Goal: Task Accomplishment & Management: Manage account settings

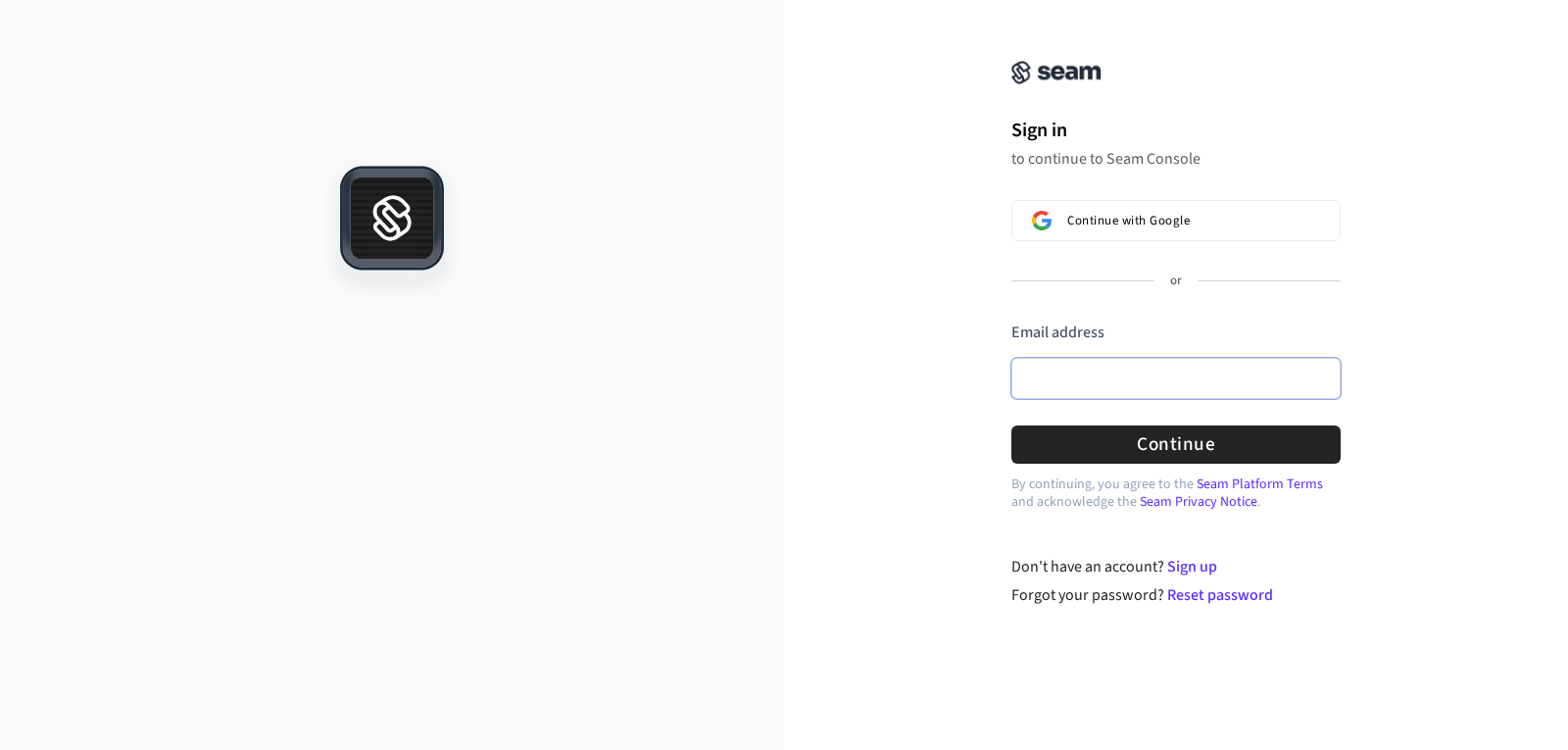
click at [1119, 361] on input "Email address" at bounding box center [1176, 377] width 330 height 41
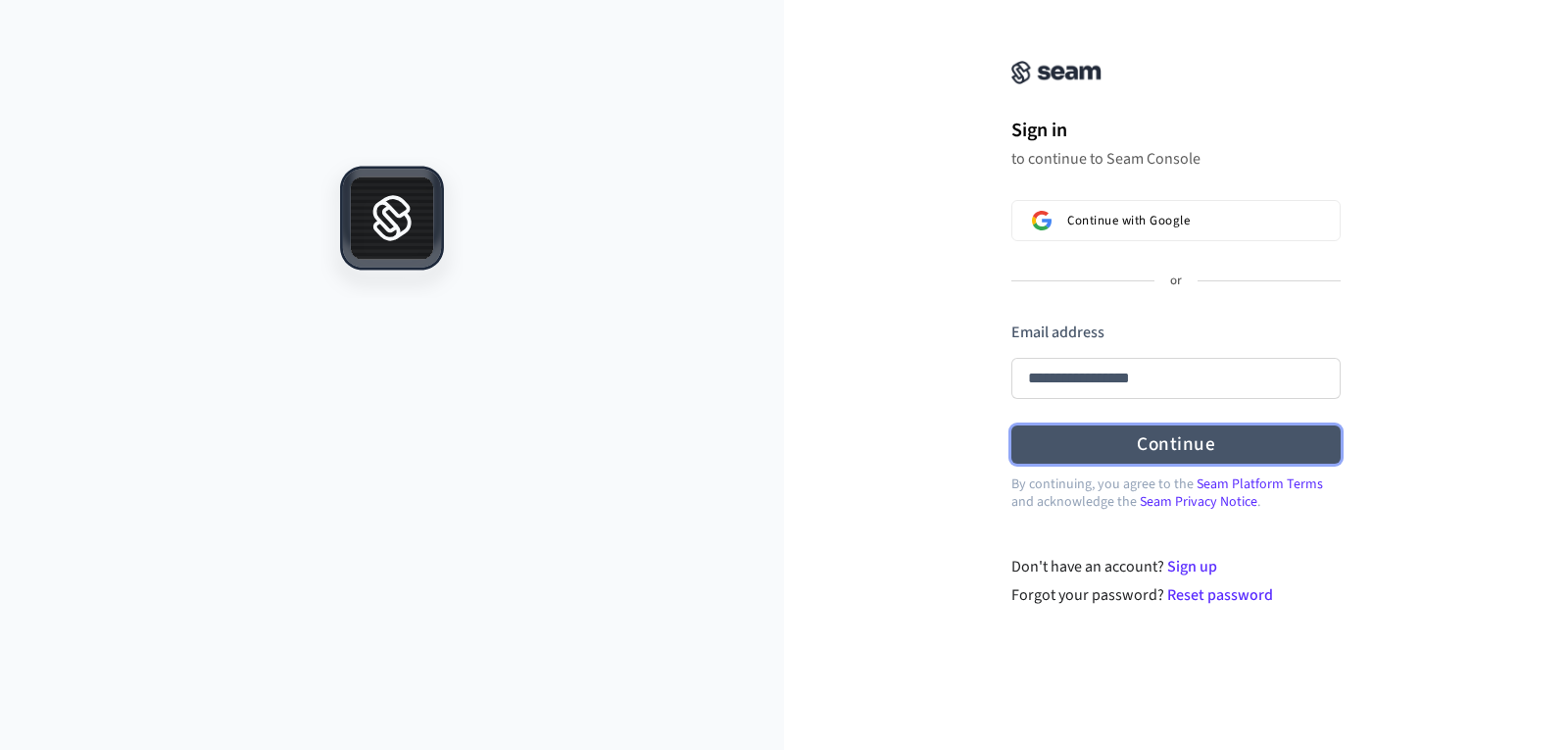
click at [1156, 455] on button "Continue" at bounding box center [1176, 444] width 330 height 38
type input "**********"
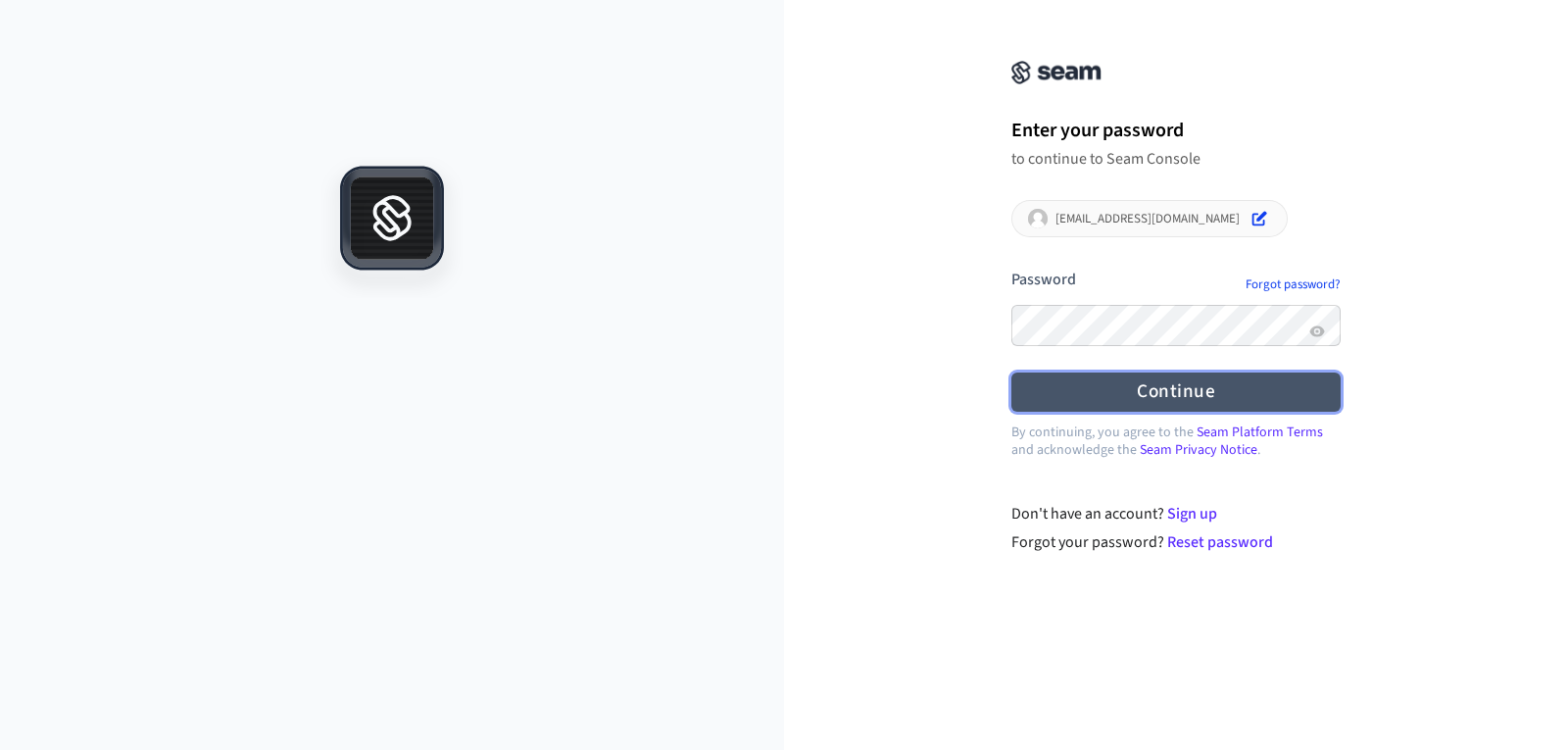
click at [1137, 394] on button "Continue" at bounding box center [1176, 391] width 330 height 38
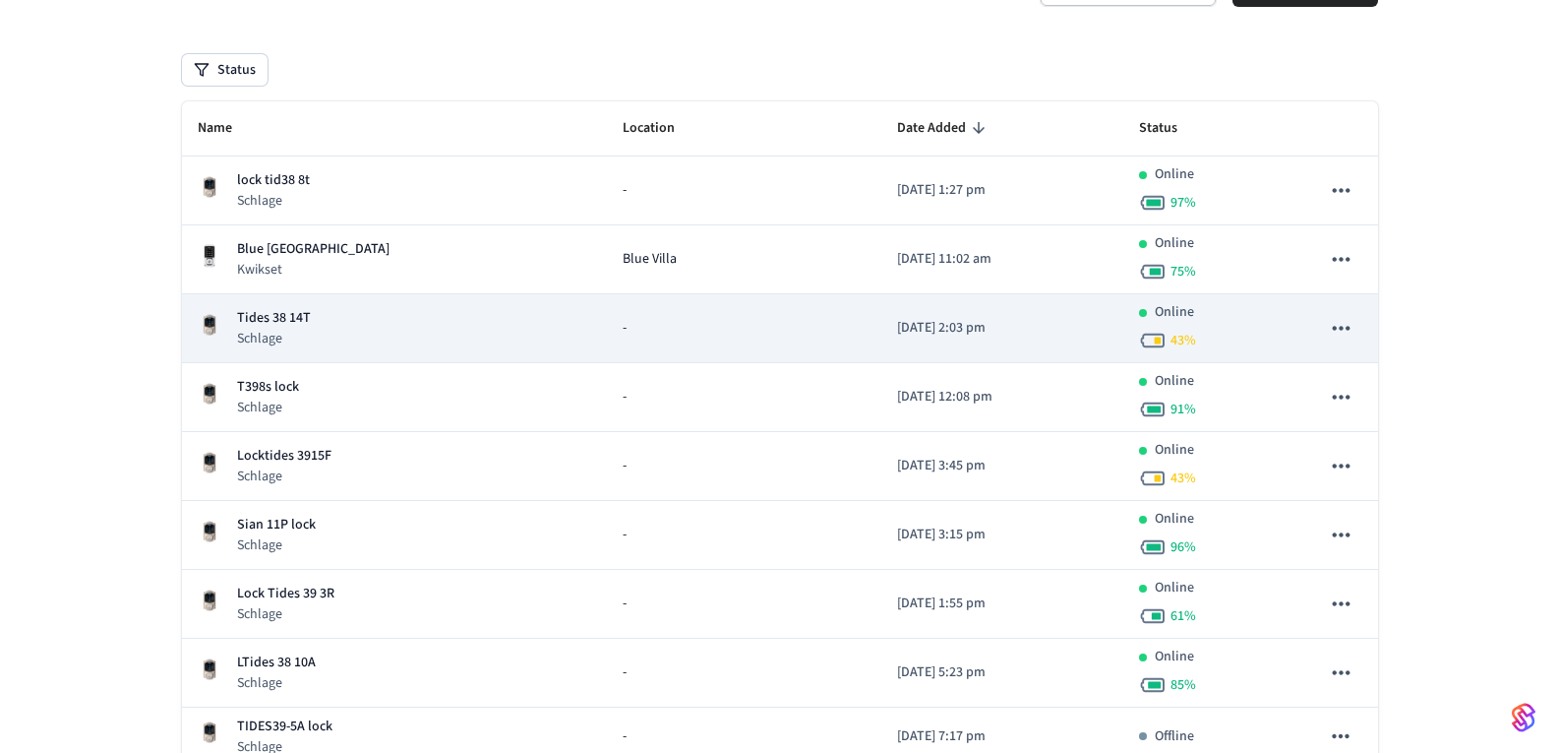
scroll to position [197, 0]
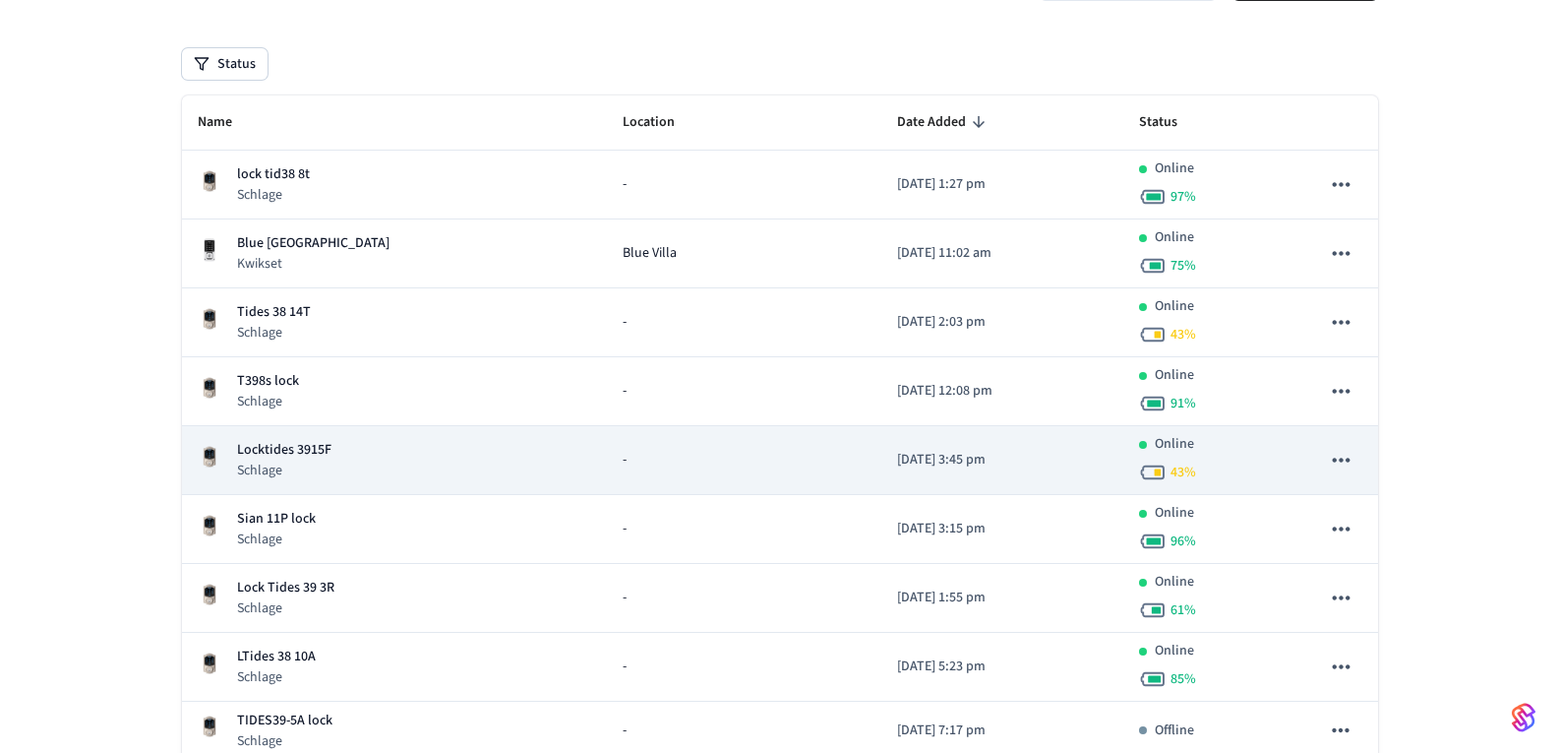
click at [308, 447] on p "Locktides 3915F" at bounding box center [284, 450] width 94 height 21
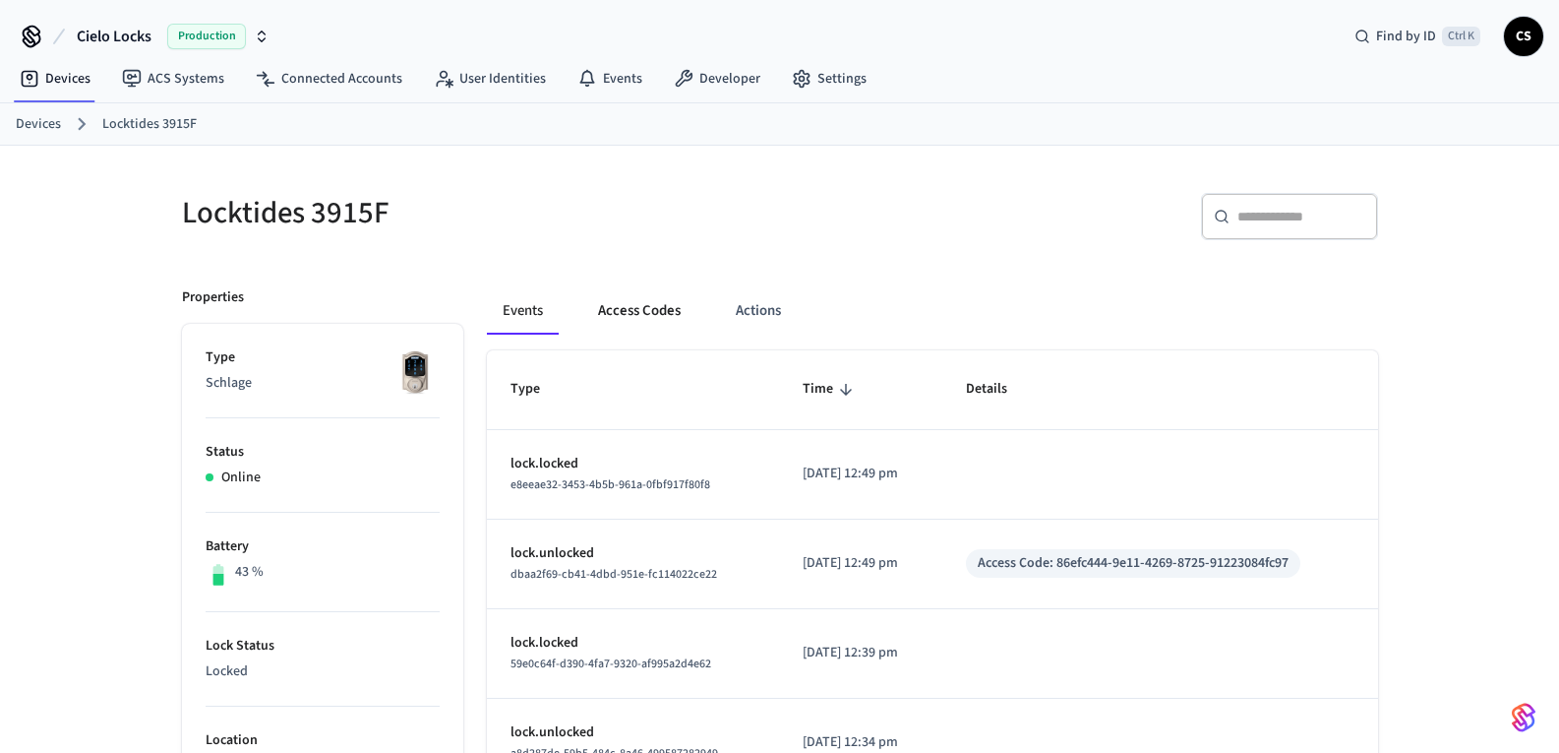
click at [639, 312] on button "Access Codes" at bounding box center [639, 310] width 114 height 47
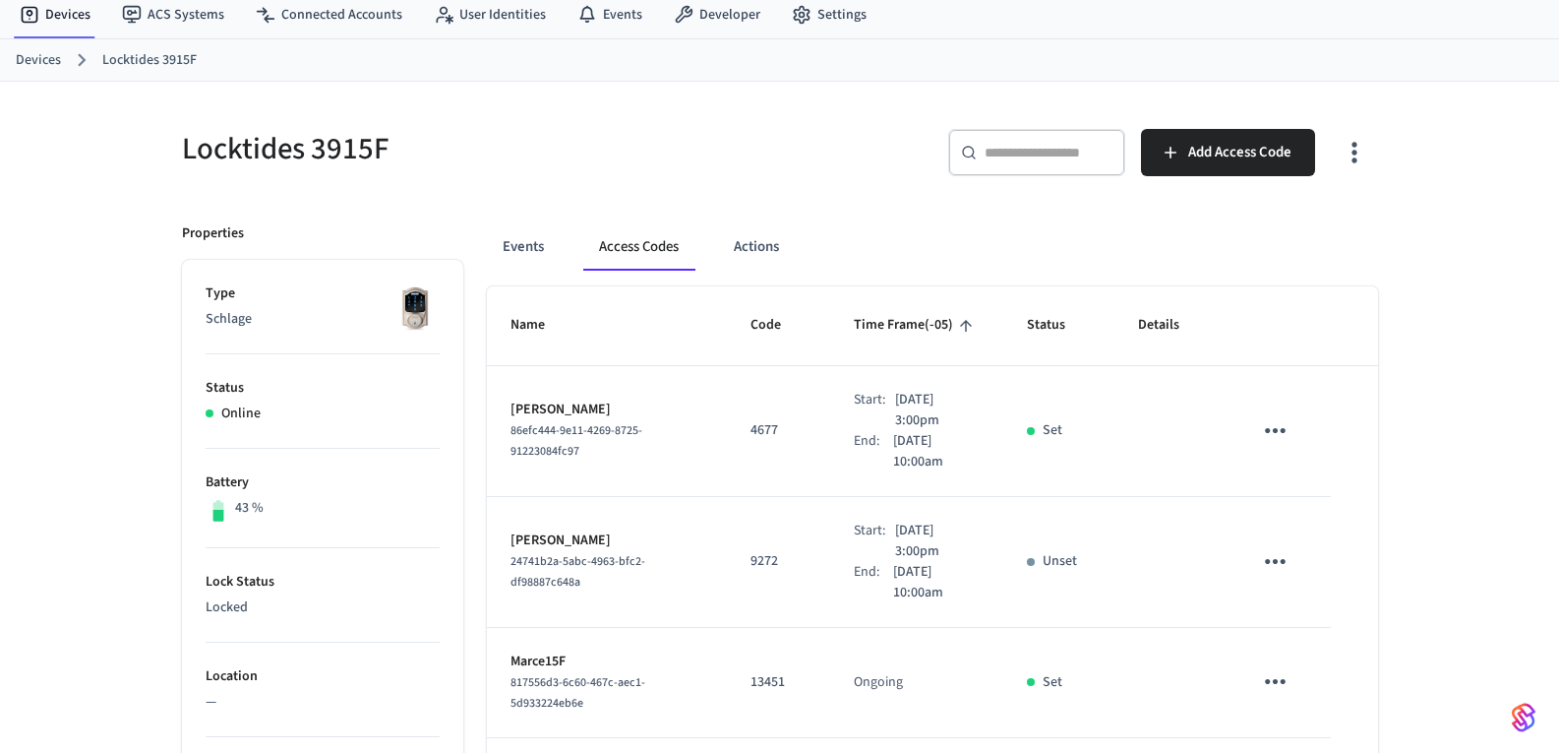
scroll to position [98, 0]
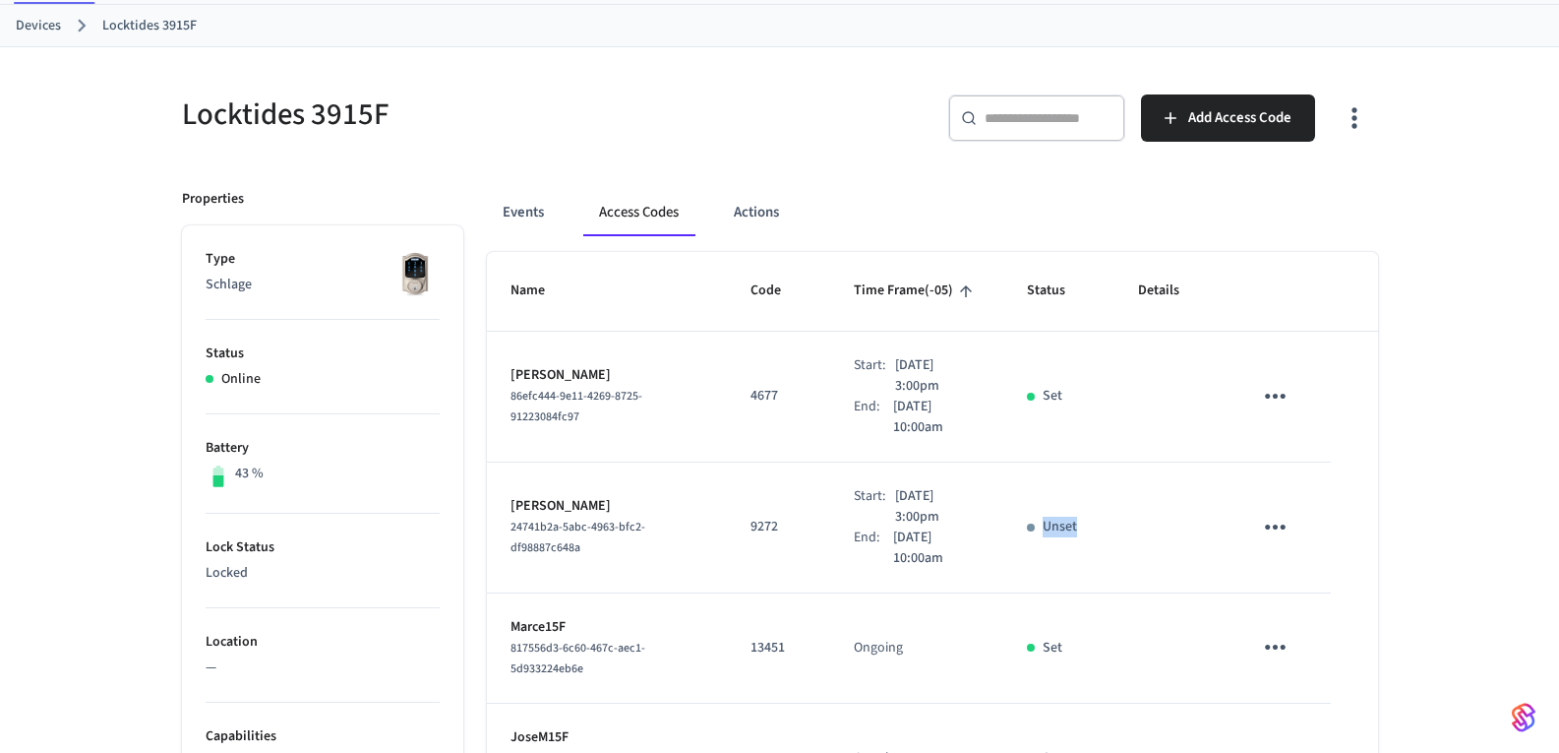
drag, startPoint x: 1047, startPoint y: 530, endPoint x: 1092, endPoint y: 527, distance: 45.4
click at [1092, 527] on td "Unset" at bounding box center [1059, 527] width 111 height 131
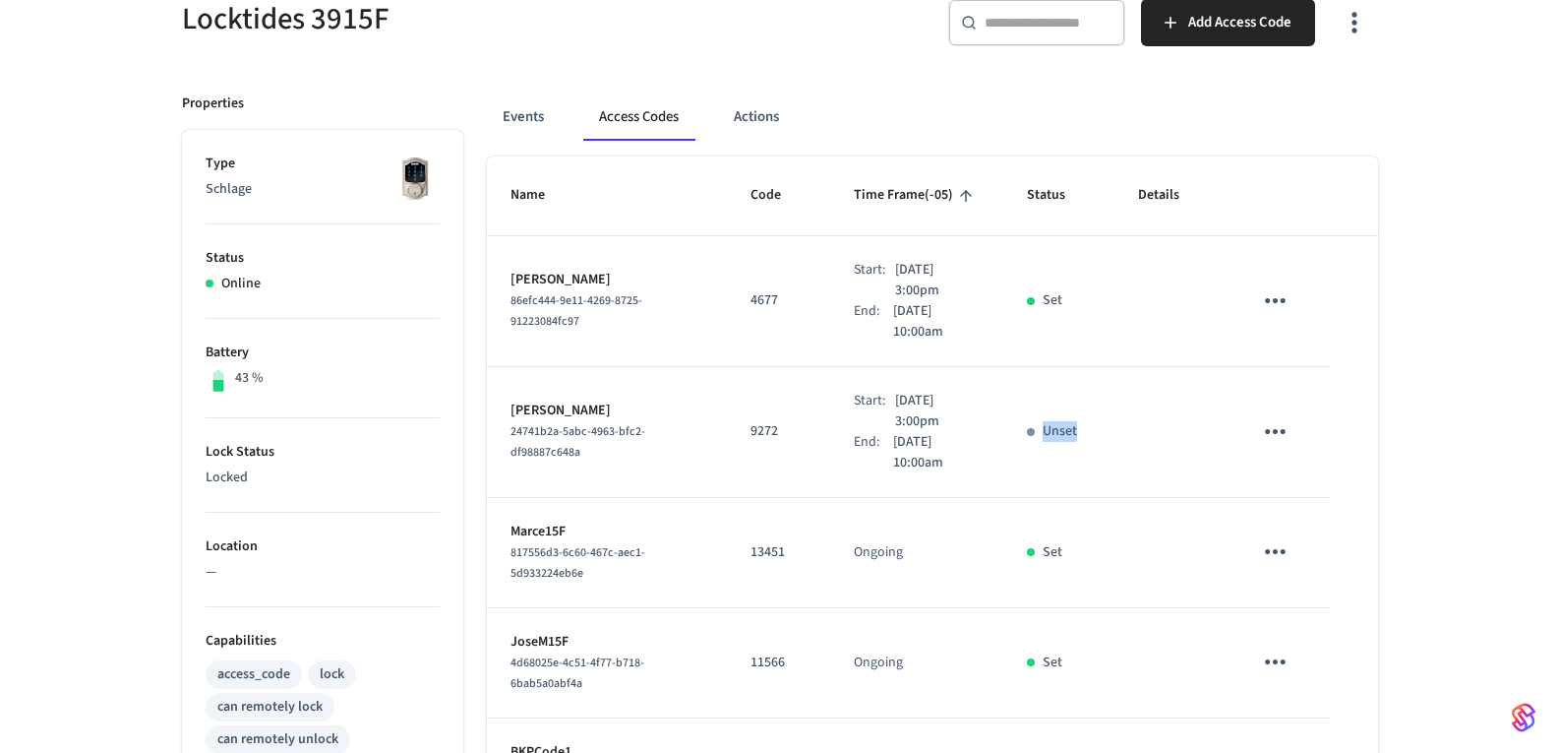
scroll to position [197, 0]
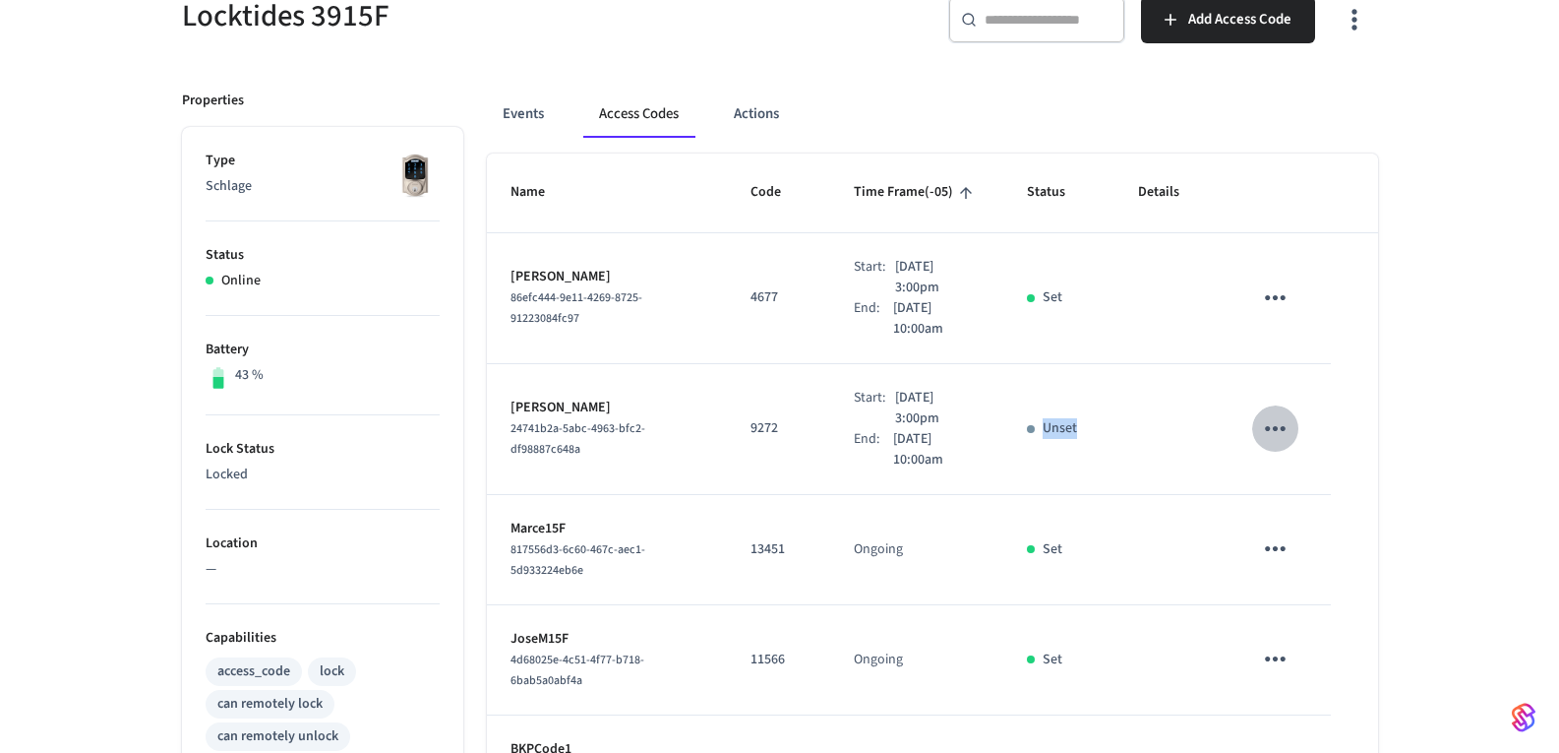
click at [1272, 436] on icon "sticky table" at bounding box center [1275, 428] width 30 height 30
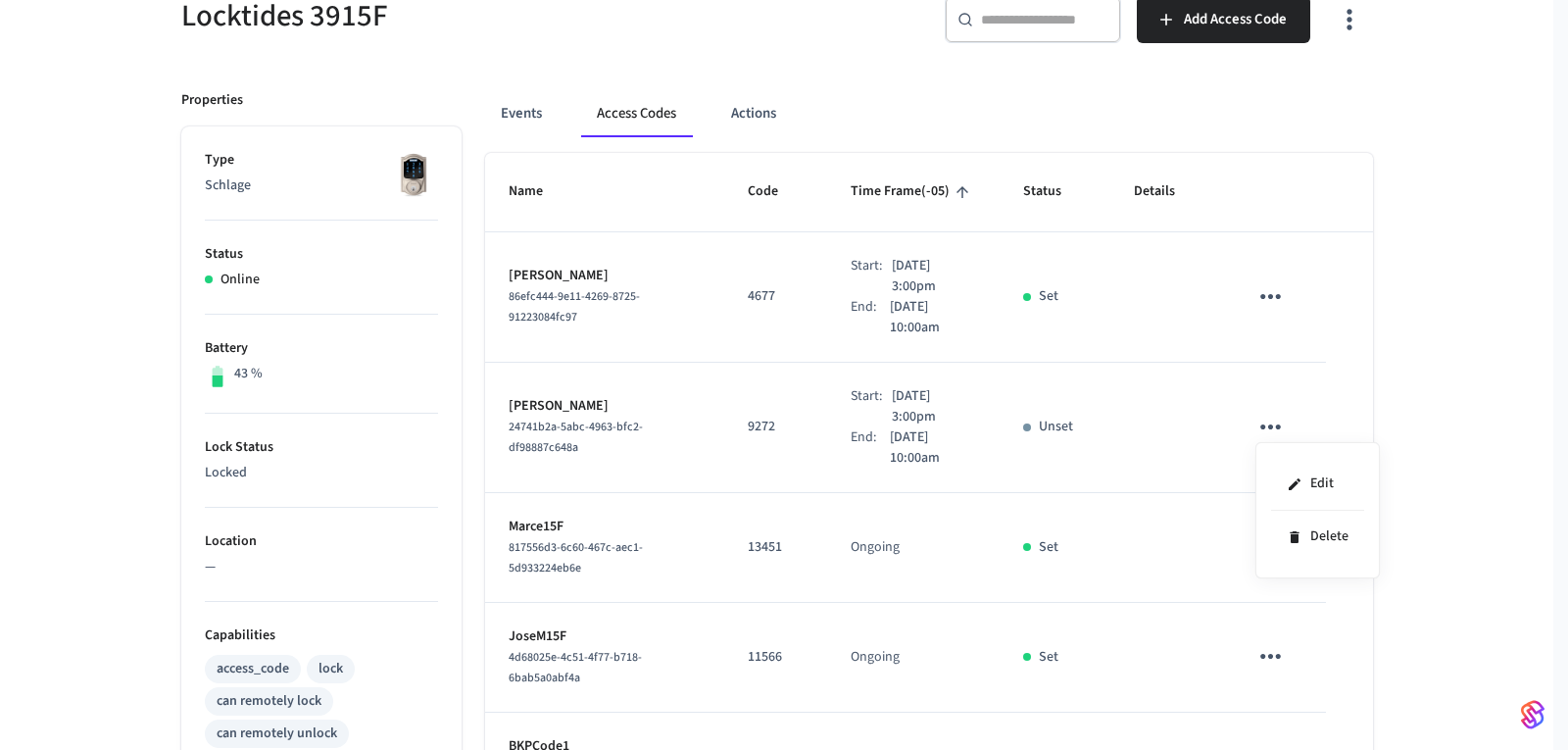
click at [1410, 371] on div at bounding box center [784, 375] width 1568 height 750
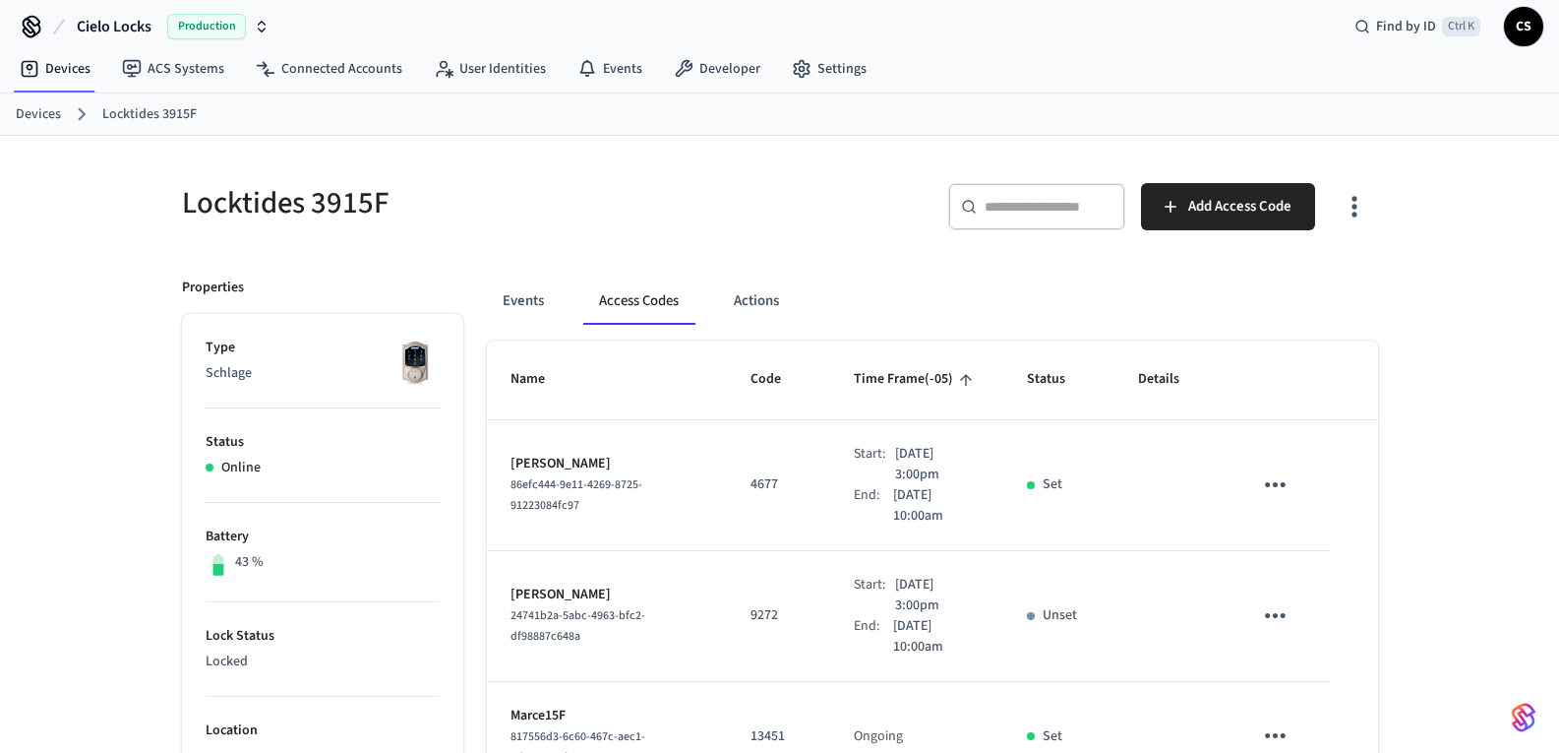
scroll to position [0, 0]
